Goal: Task Accomplishment & Management: Use online tool/utility

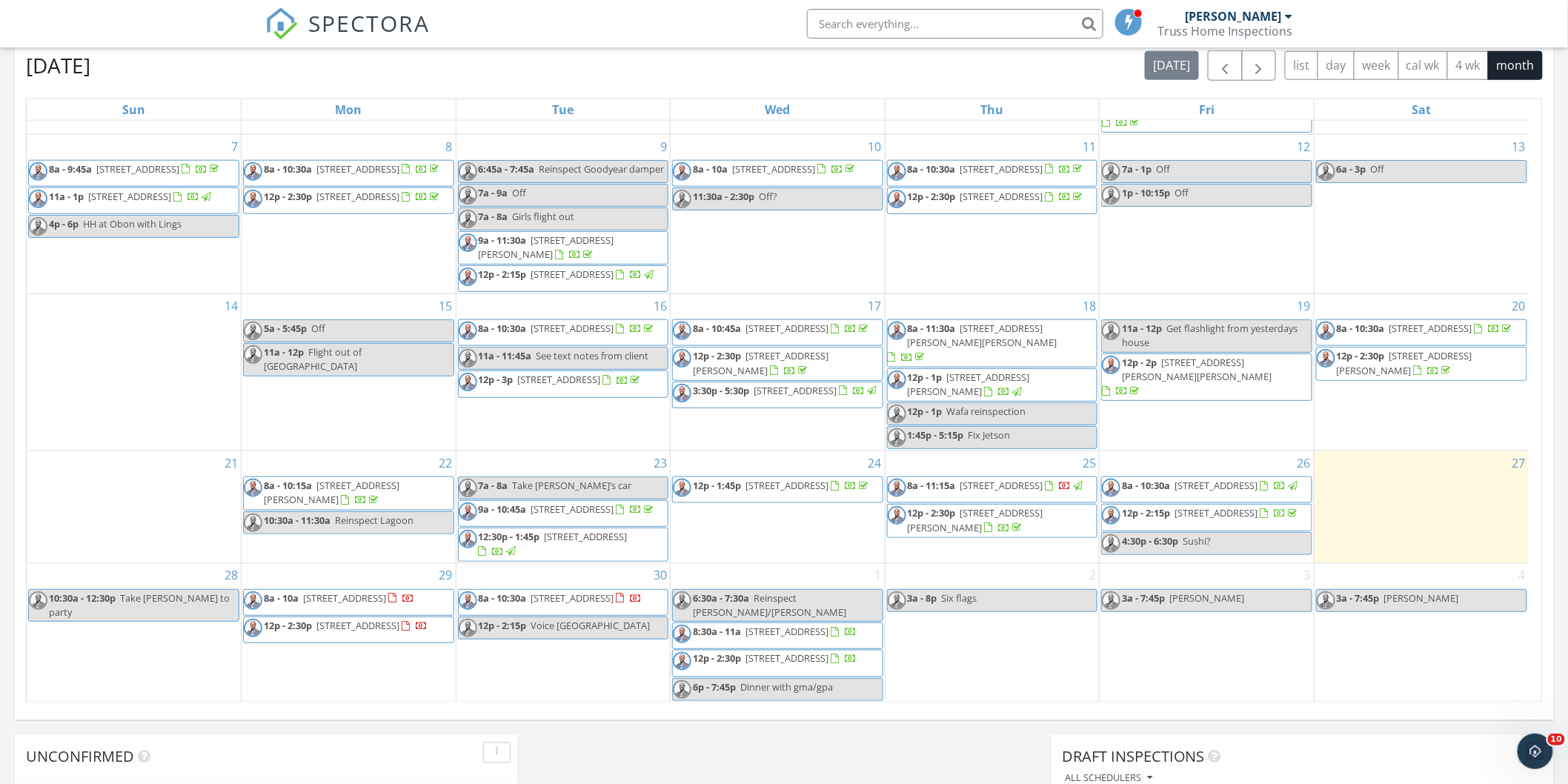
scroll to position [906, 0]
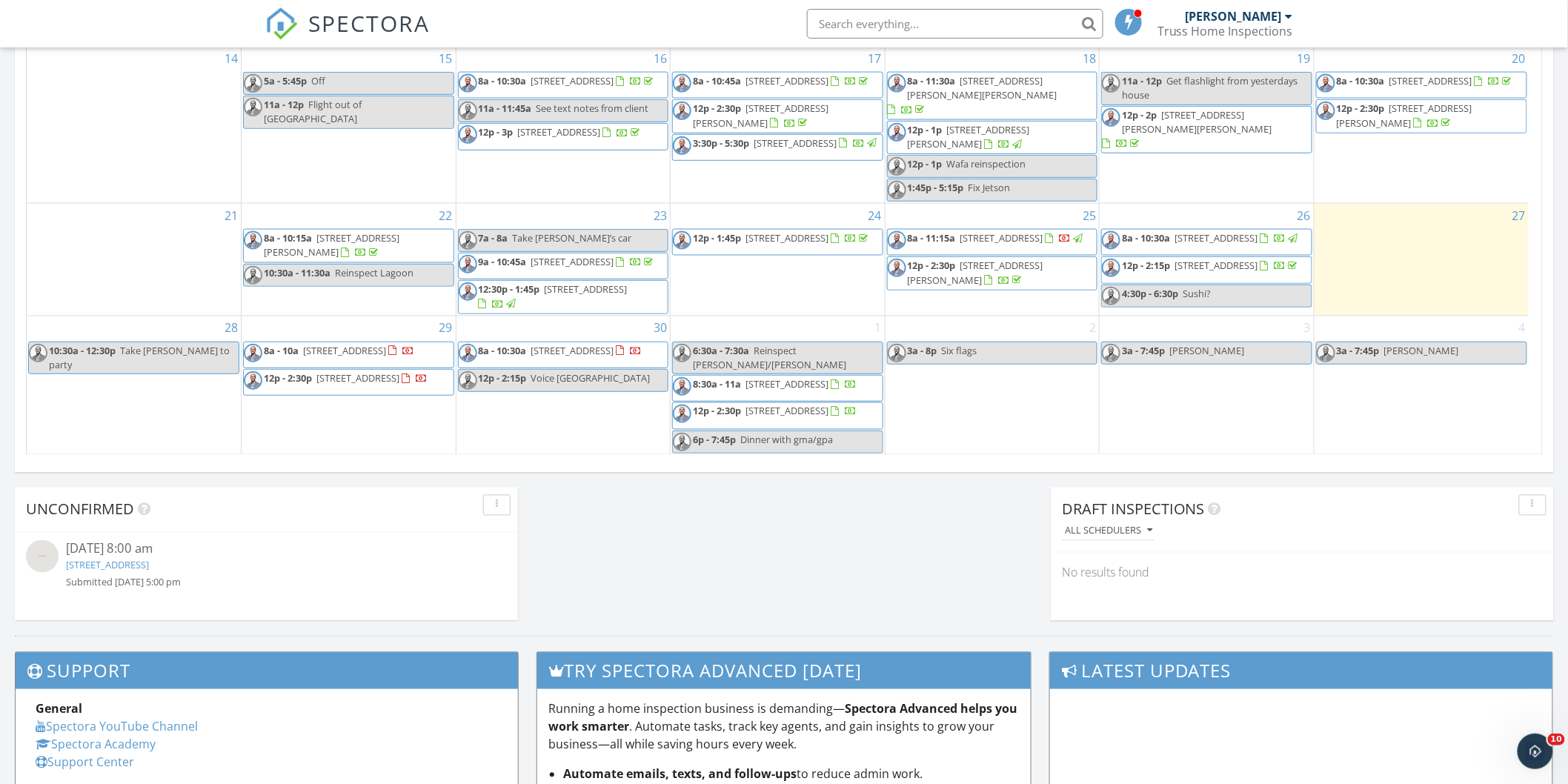
click at [313, 551] on div "10/15/25 8:00 am" at bounding box center [267, 549] width 401 height 19
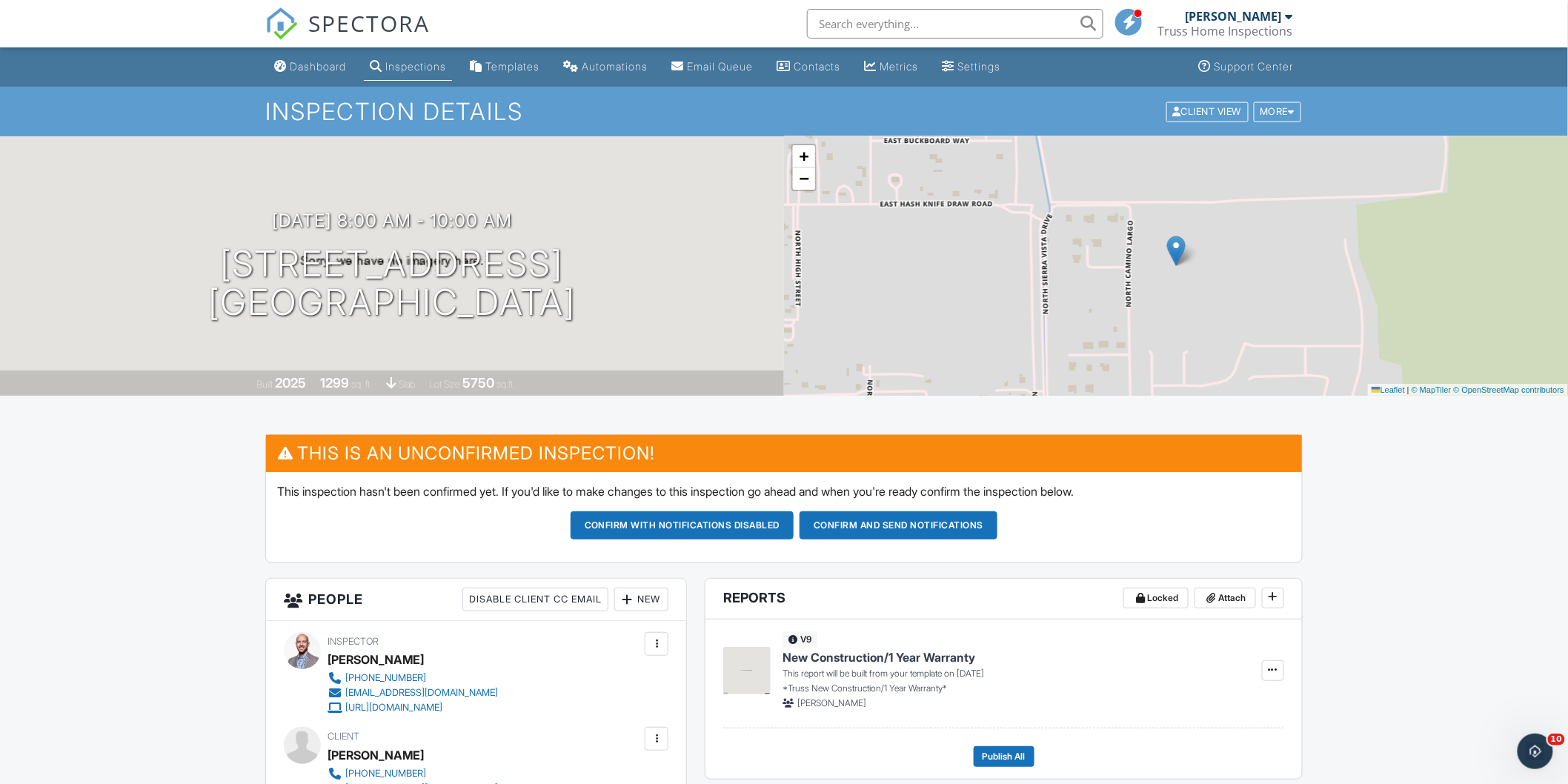
scroll to position [412, 0]
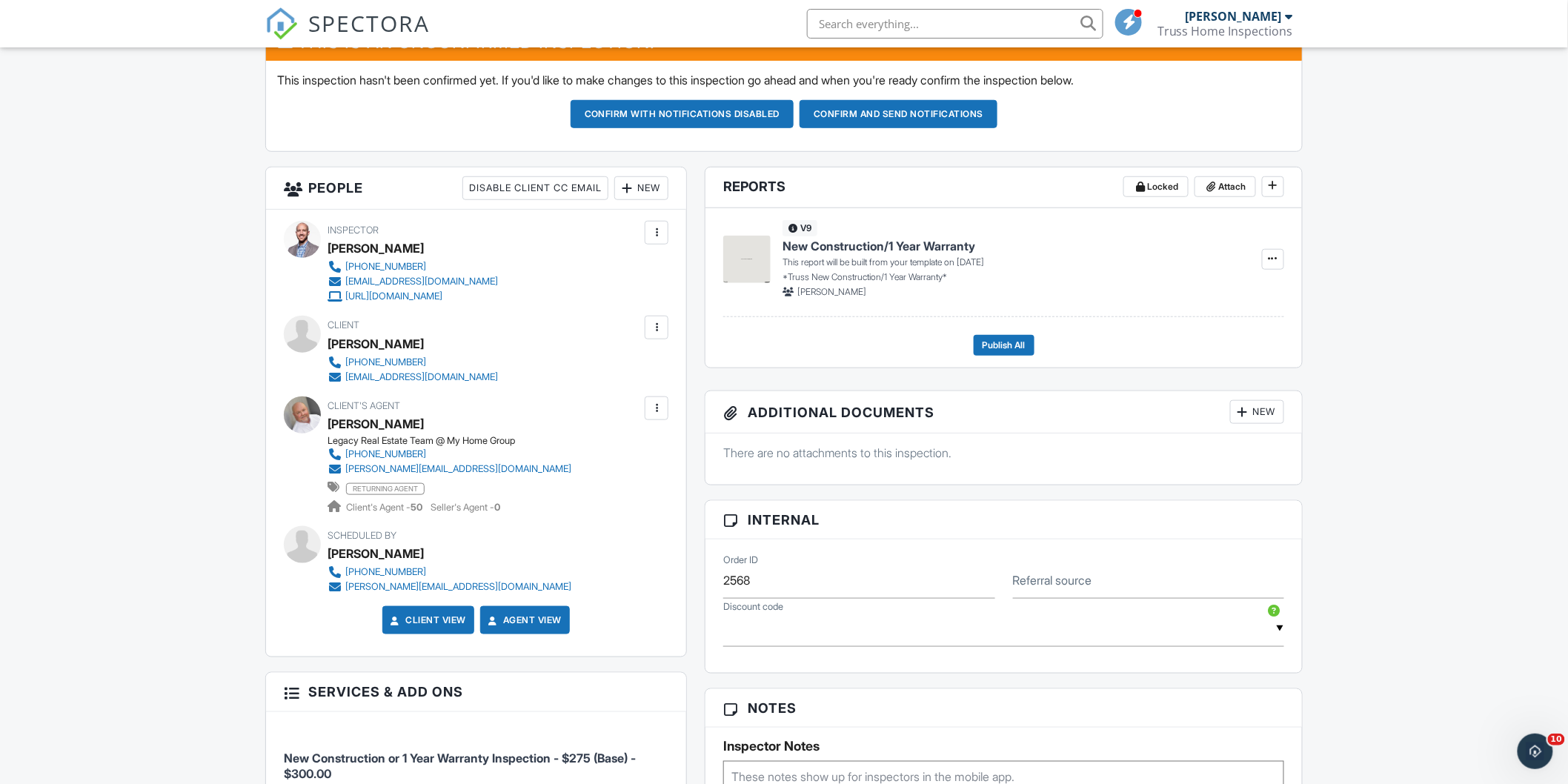
click at [872, 113] on button "Confirm and send notifications" at bounding box center [899, 114] width 198 height 28
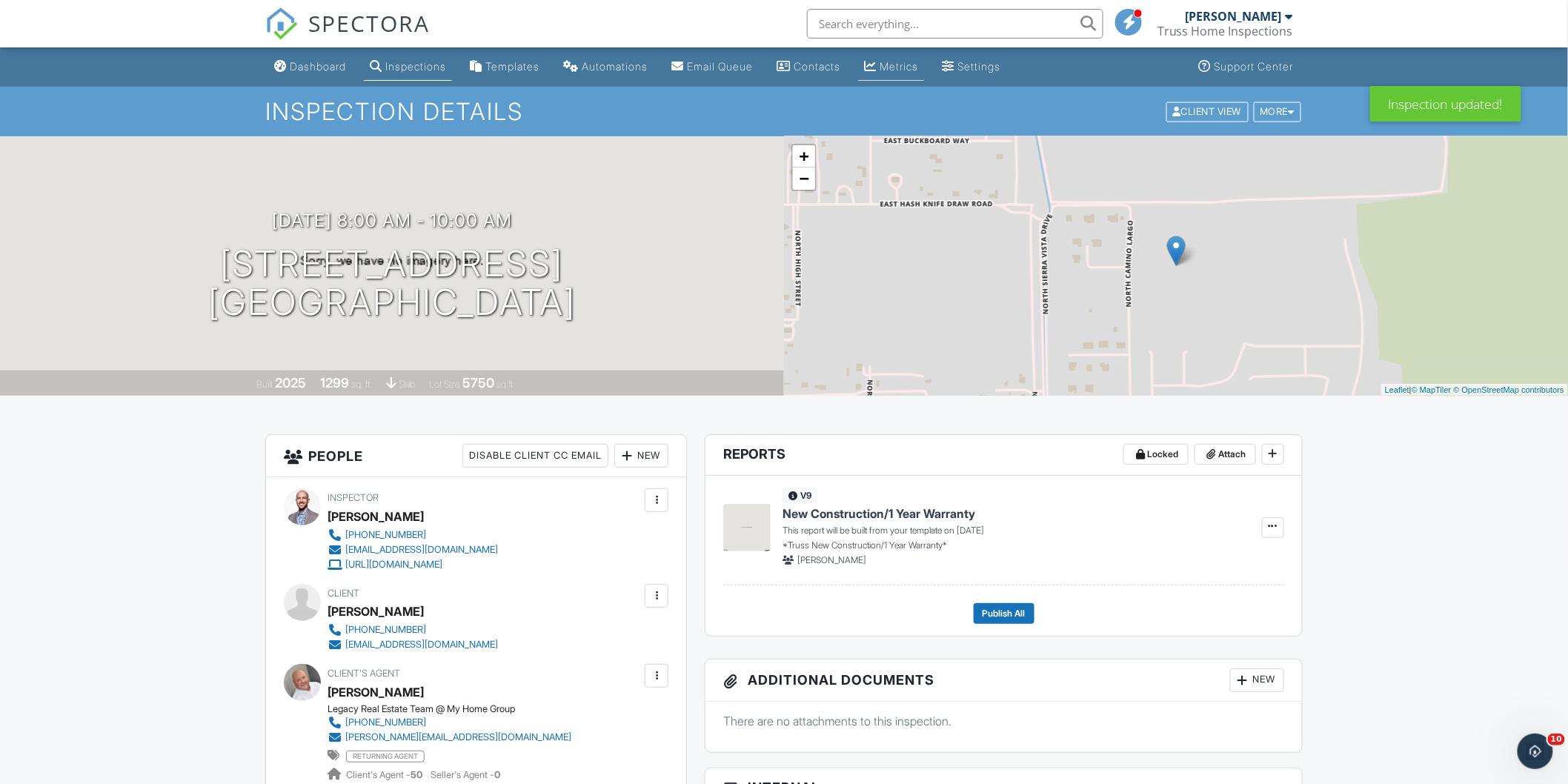
click at [918, 67] on div "Metrics" at bounding box center [899, 66] width 38 height 13
